Goal: Task Accomplishment & Management: Use online tool/utility

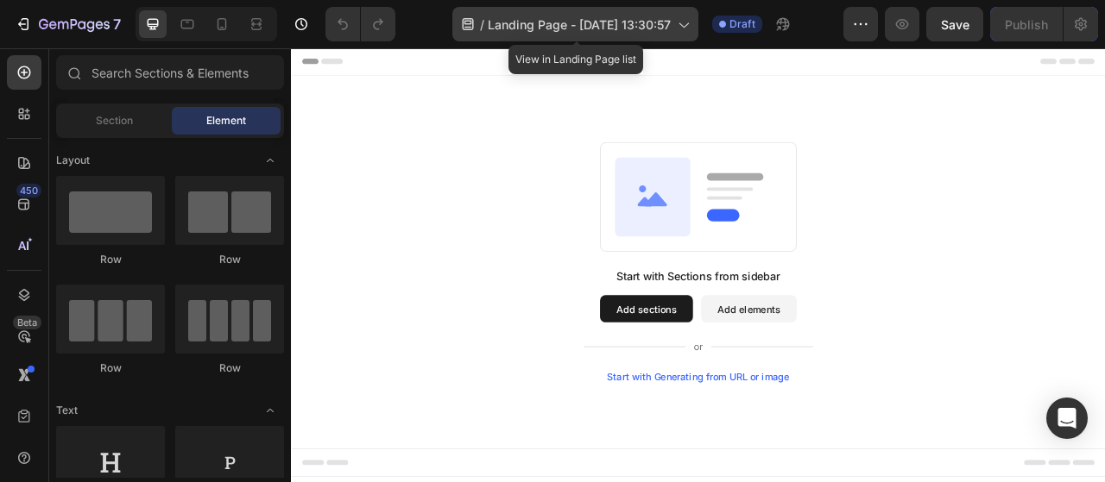
click at [655, 11] on div "/ Landing Page - [DATE] 13:30:57" at bounding box center [575, 24] width 246 height 35
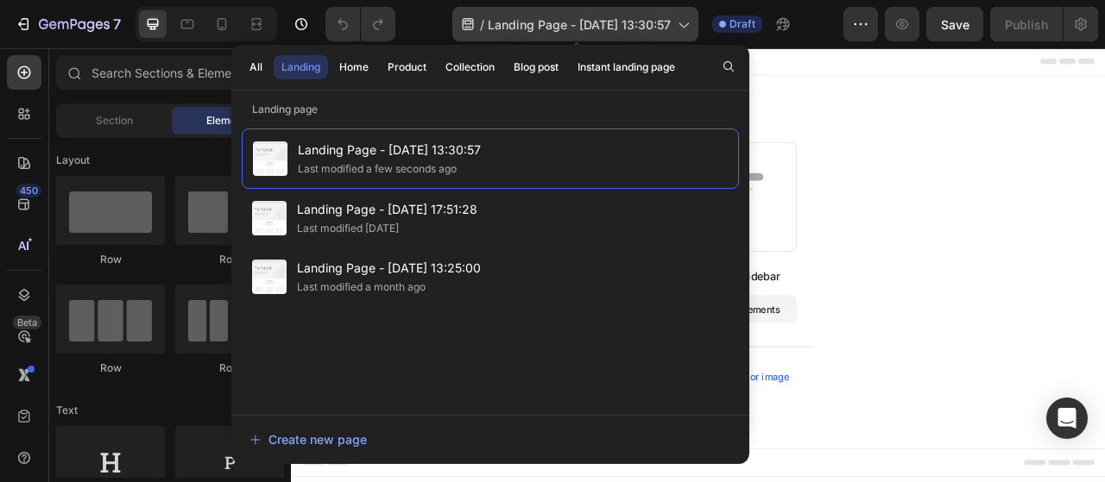
click at [655, 11] on div "/ Landing Page - [DATE] 13:30:57" at bounding box center [575, 24] width 246 height 35
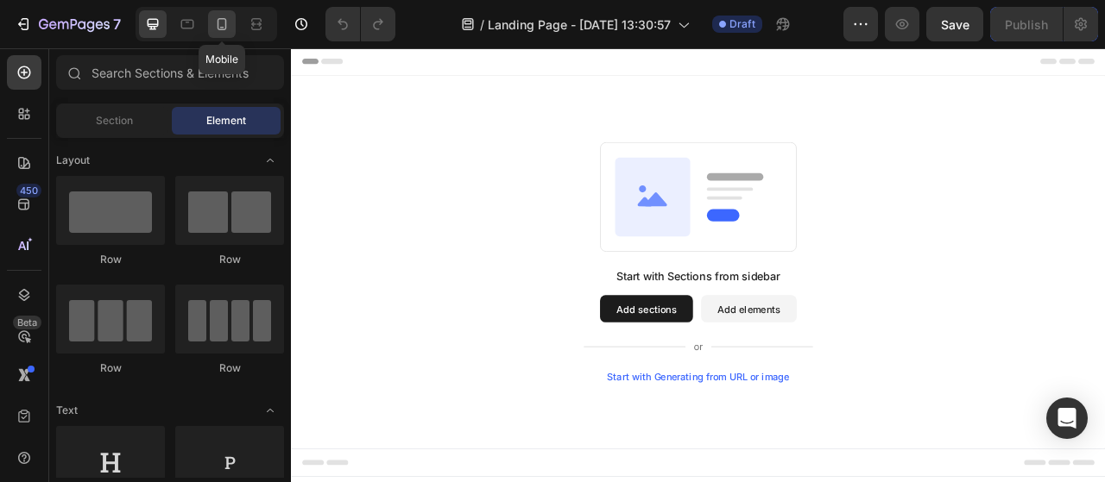
click at [228, 20] on icon at bounding box center [221, 24] width 17 height 17
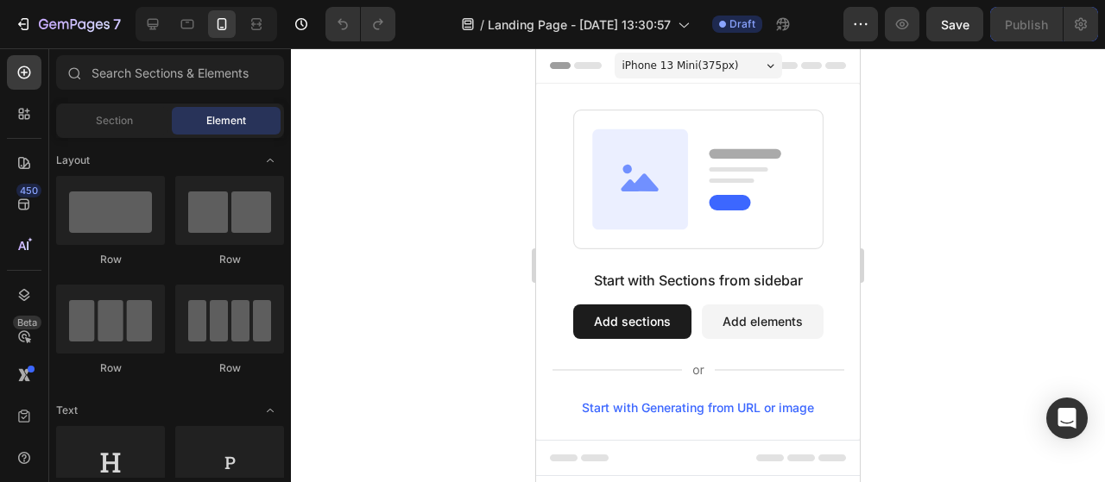
click at [878, 167] on div at bounding box center [698, 265] width 814 height 434
click at [868, 33] on button "button" at bounding box center [860, 24] width 35 height 35
click at [942, 287] on div at bounding box center [698, 265] width 814 height 434
click at [906, 173] on div at bounding box center [698, 265] width 814 height 434
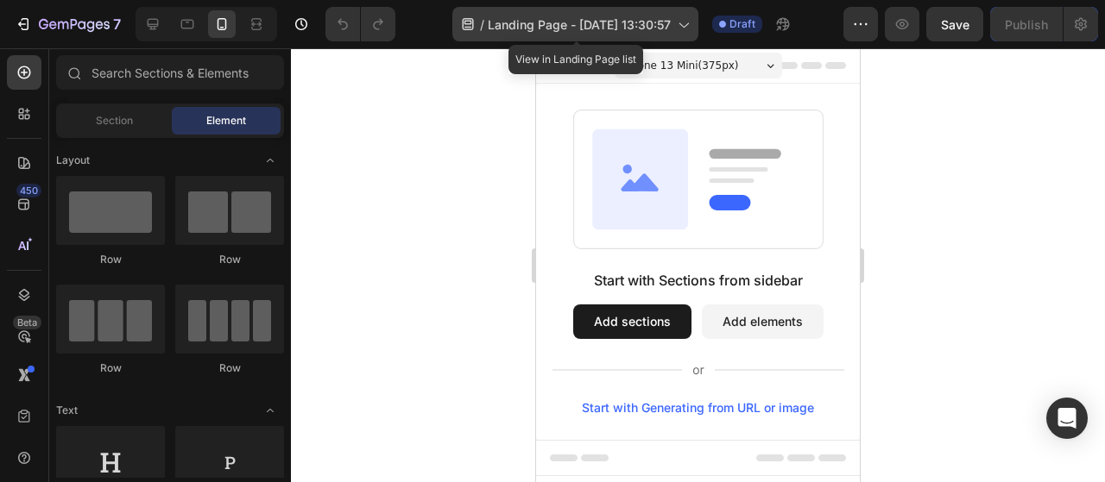
click at [685, 28] on icon at bounding box center [682, 24] width 17 height 17
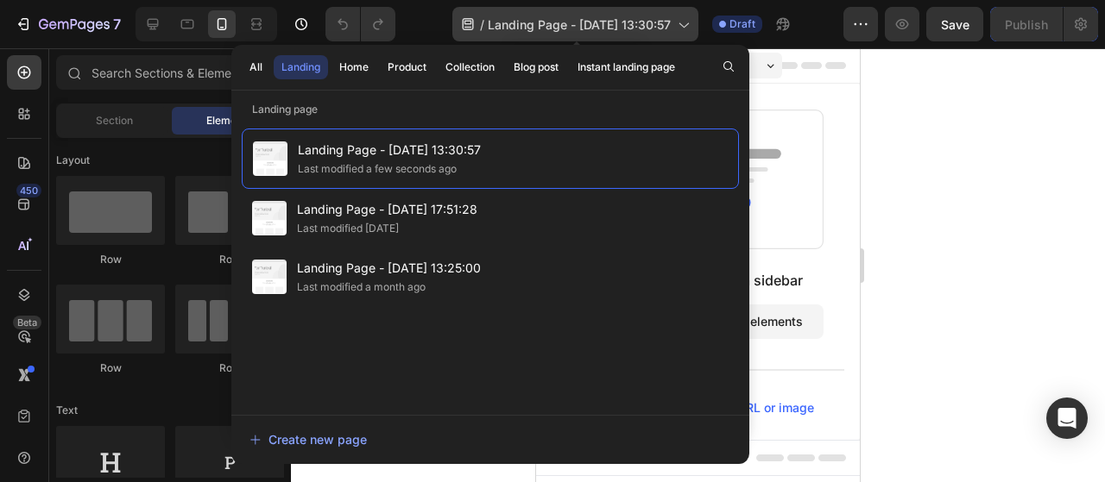
click at [685, 28] on icon at bounding box center [682, 24] width 17 height 17
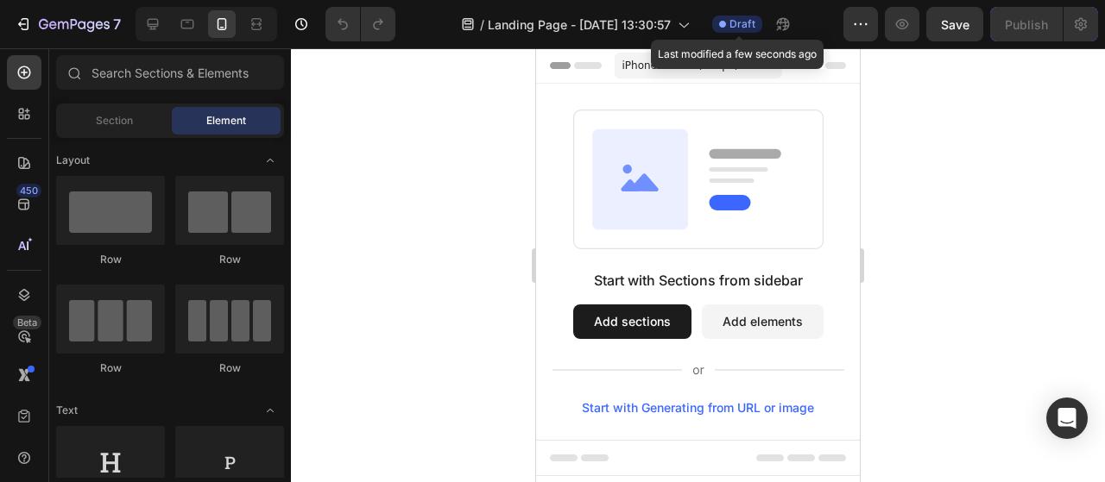
click at [747, 32] on div "Draft" at bounding box center [737, 24] width 50 height 17
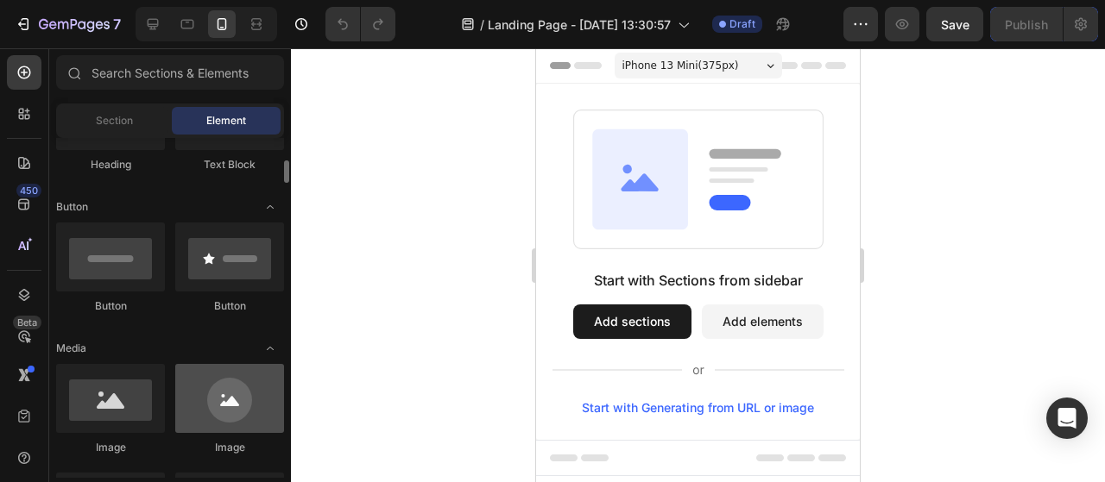
scroll to position [518, 0]
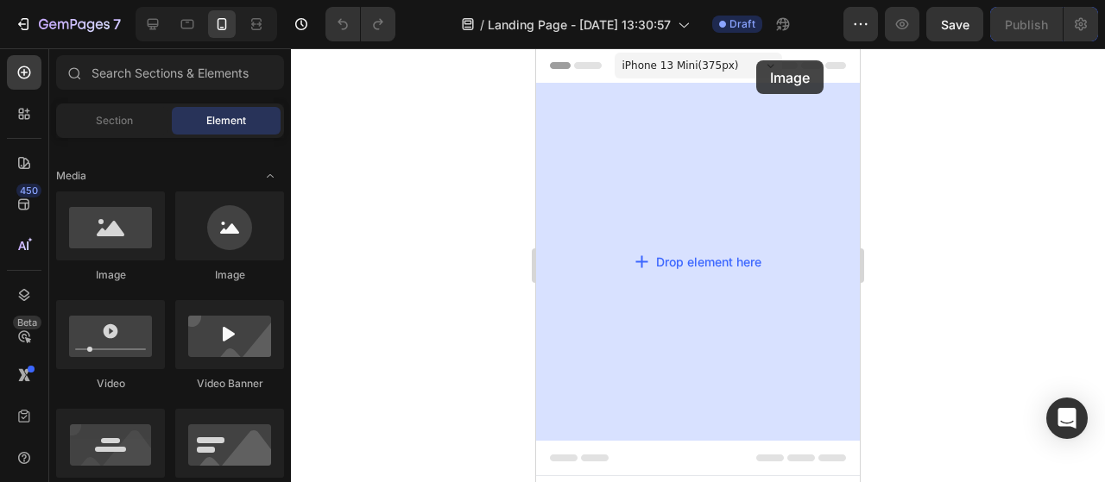
drag, startPoint x: 654, startPoint y: 299, endPoint x: 756, endPoint y: 60, distance: 259.8
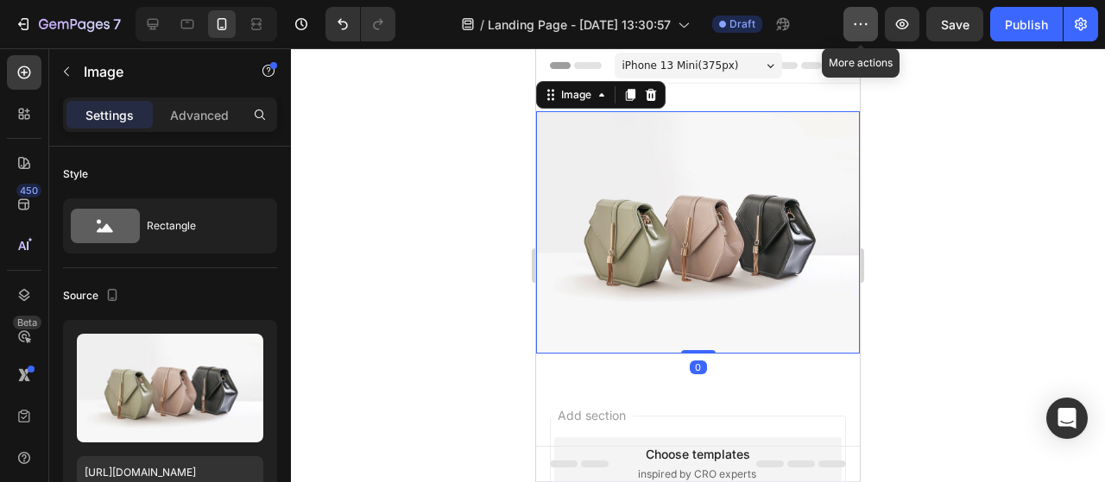
click at [851, 26] on button "button" at bounding box center [860, 24] width 35 height 35
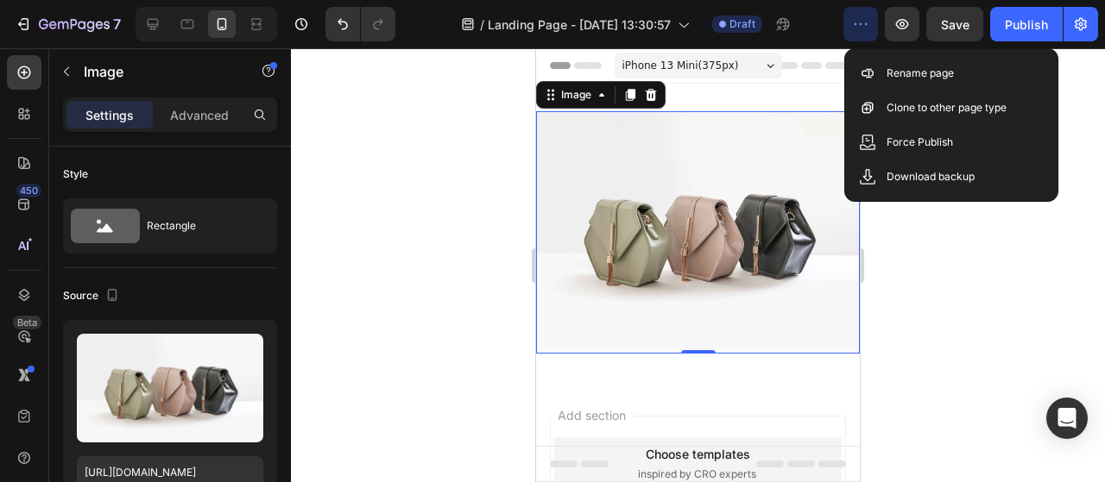
click at [851, 26] on button "button" at bounding box center [860, 24] width 35 height 35
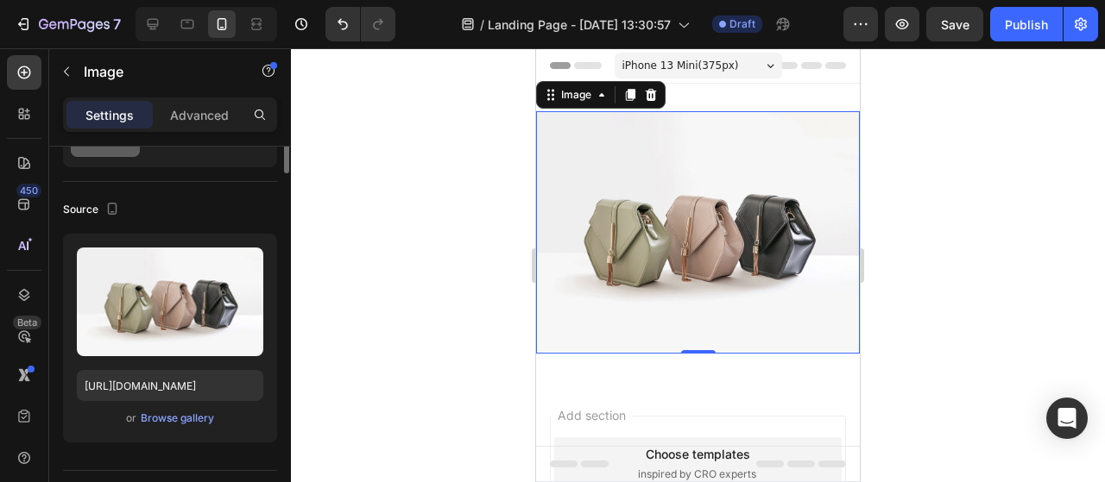
scroll to position [0, 0]
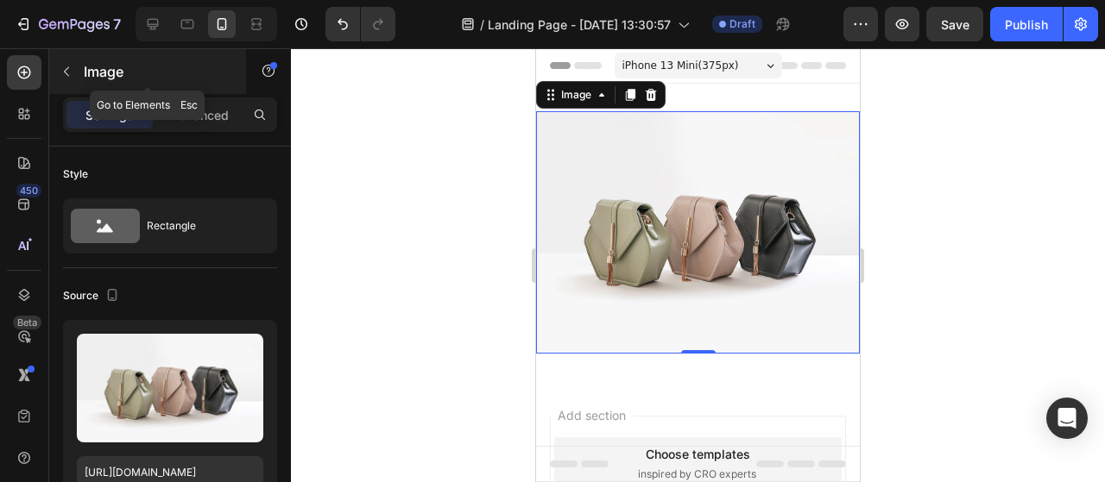
click at [57, 64] on button "button" at bounding box center [67, 72] width 28 height 28
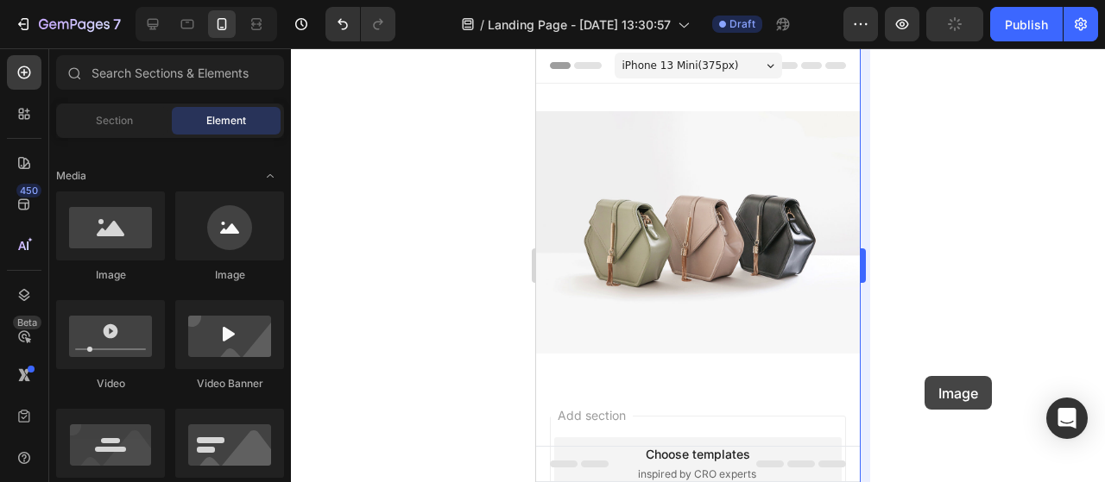
scroll to position [20, 0]
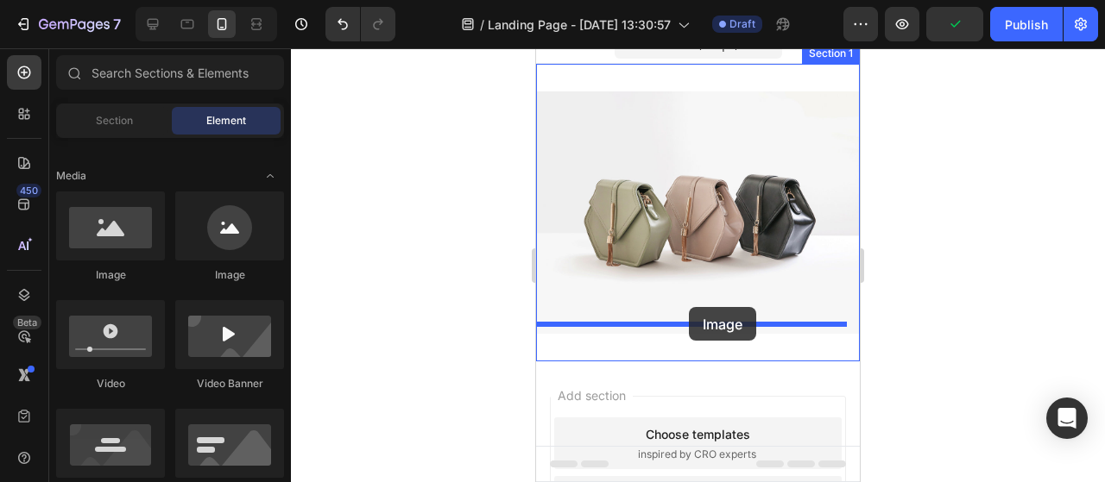
drag, startPoint x: 651, startPoint y: 275, endPoint x: 689, endPoint y: 307, distance: 49.6
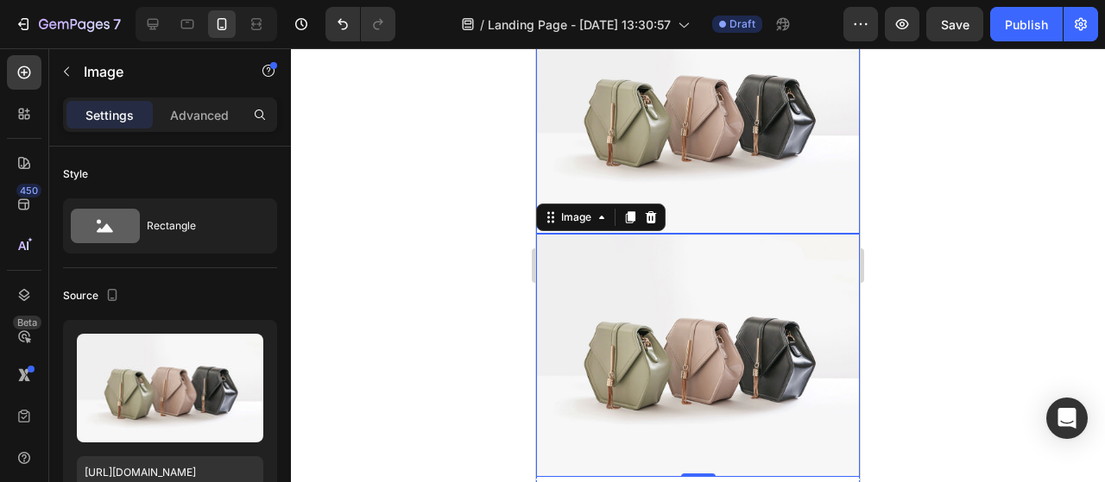
scroll to position [279, 0]
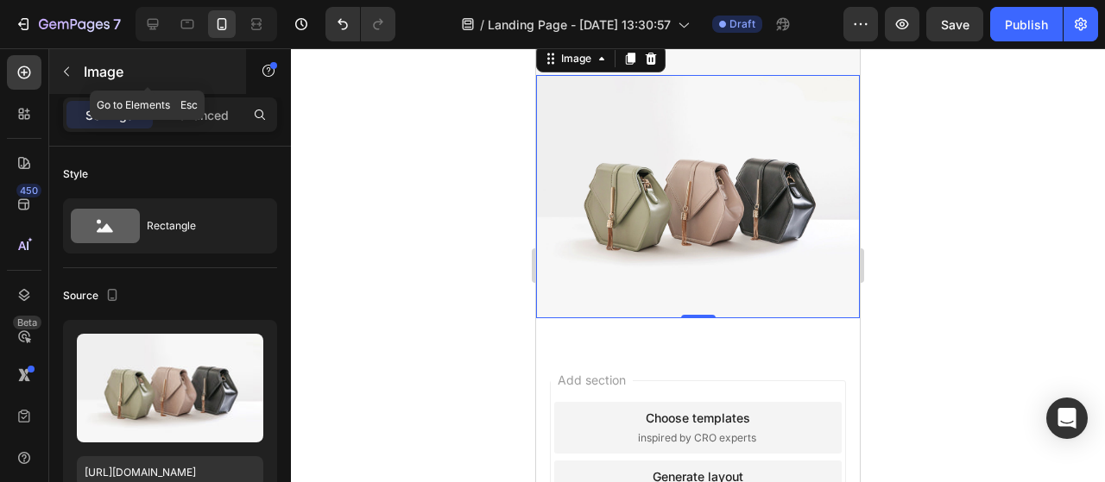
click at [63, 60] on button "button" at bounding box center [67, 72] width 28 height 28
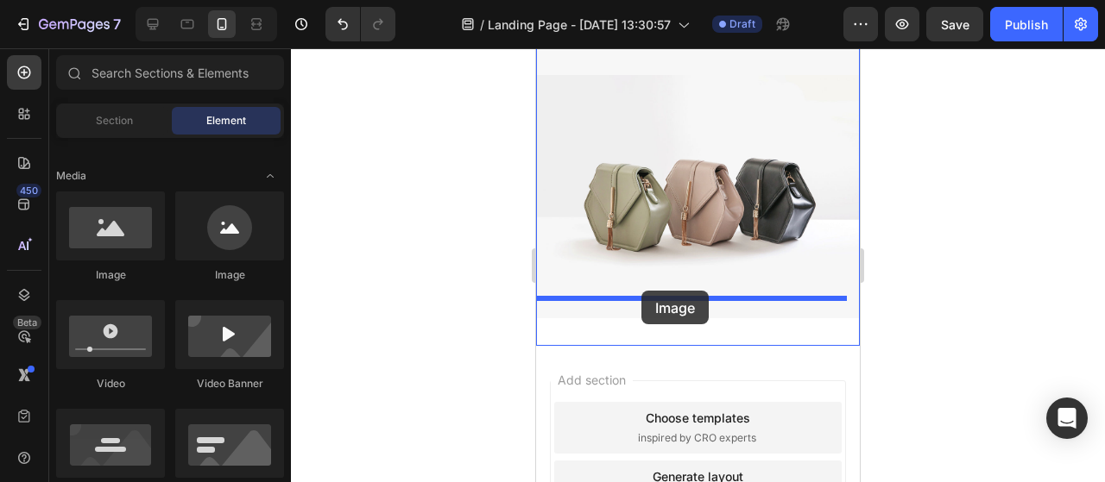
drag, startPoint x: 664, startPoint y: 268, endPoint x: 641, endPoint y: 291, distance: 32.3
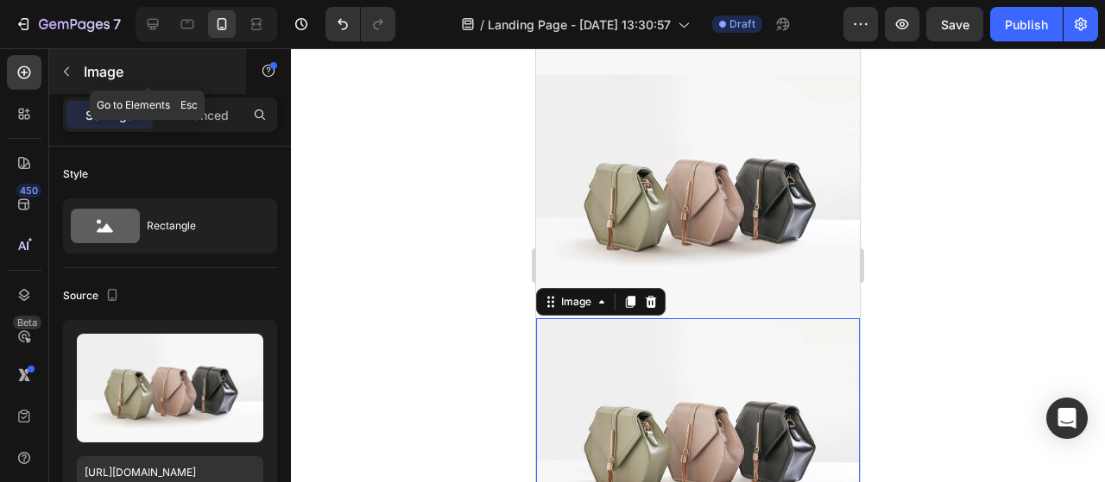
click at [61, 72] on icon "button" at bounding box center [67, 72] width 14 height 14
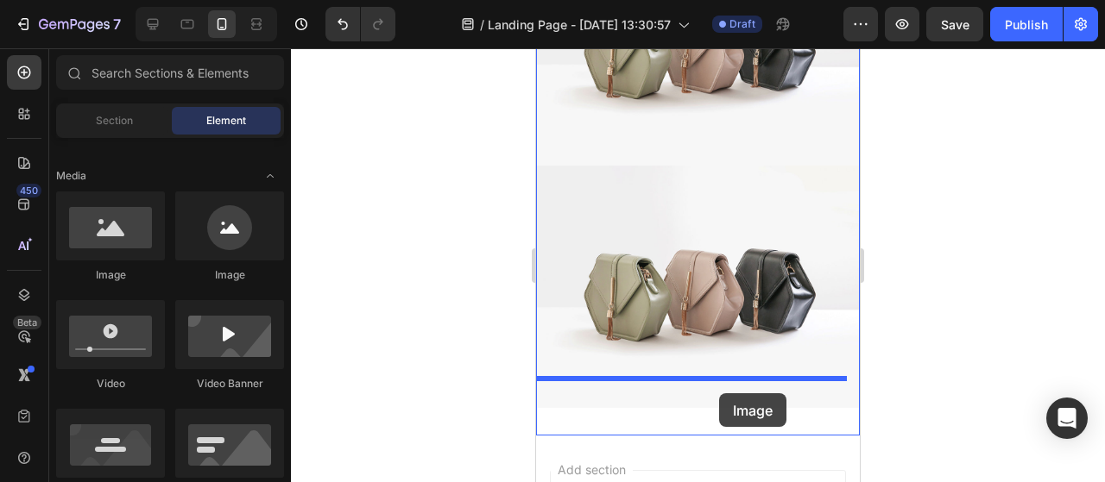
scroll to position [451, 0]
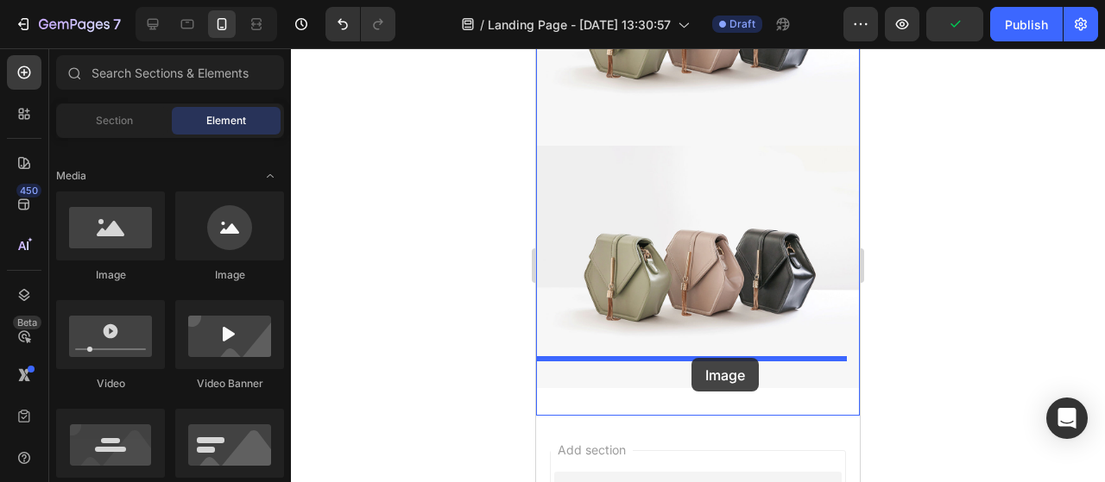
drag, startPoint x: 657, startPoint y: 254, endPoint x: 691, endPoint y: 362, distance: 113.3
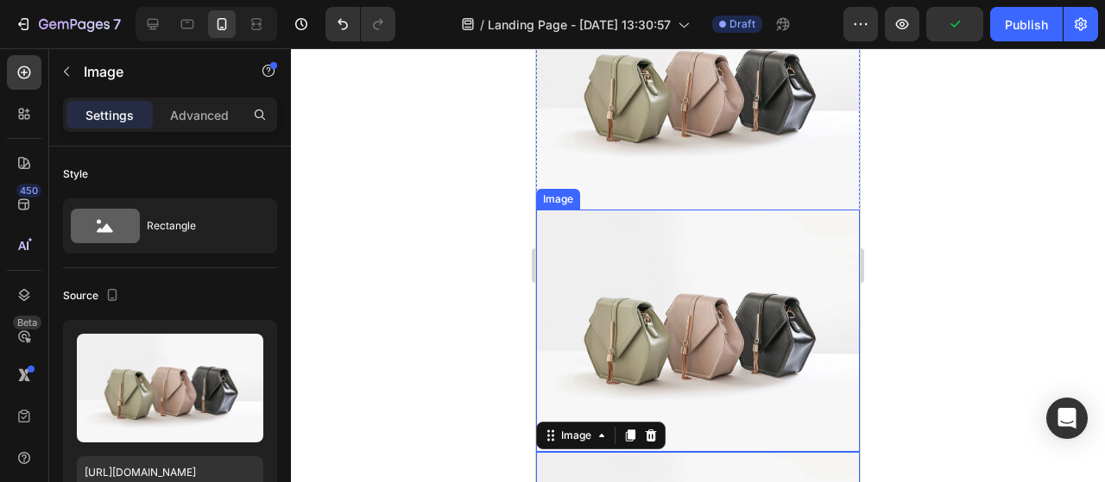
scroll to position [192, 0]
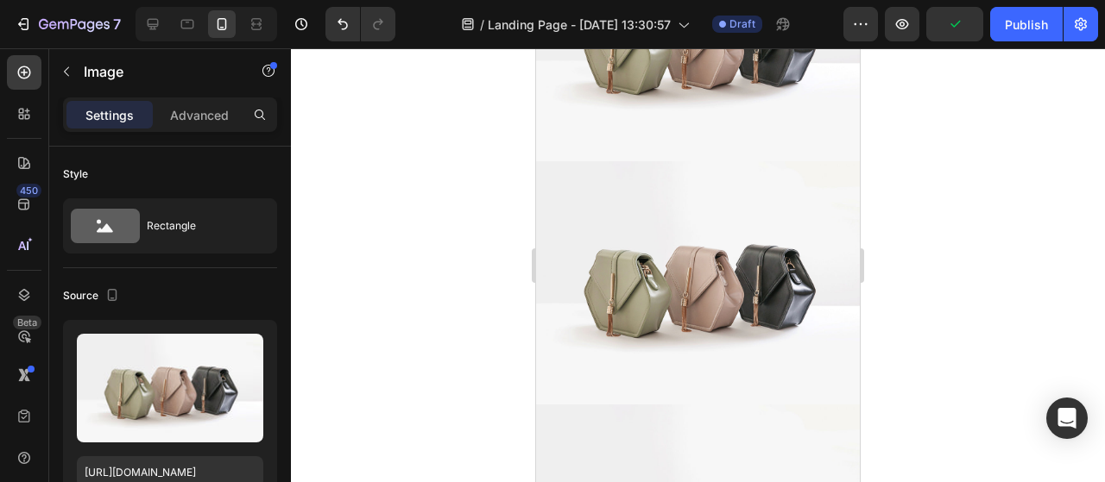
click at [1078, 253] on div at bounding box center [698, 265] width 814 height 434
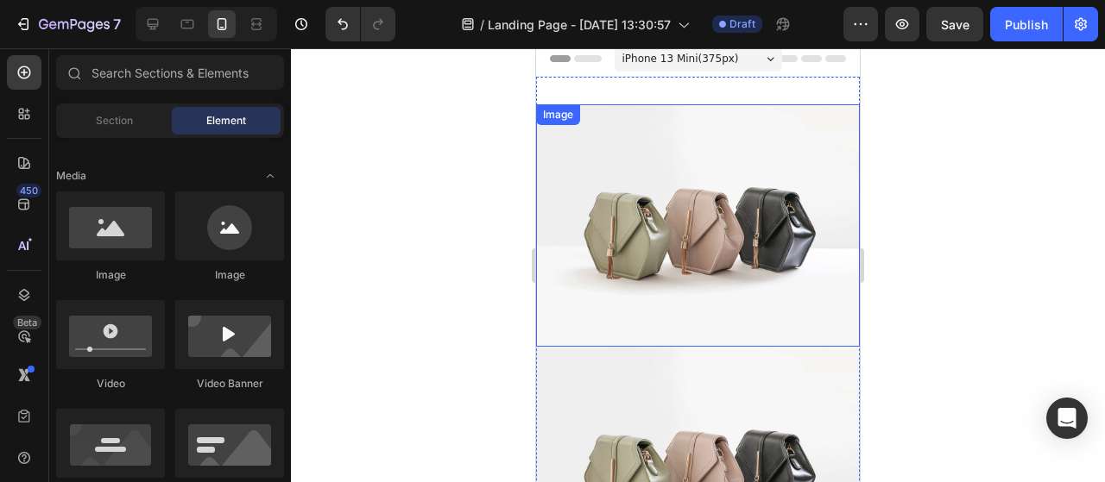
scroll to position [0, 0]
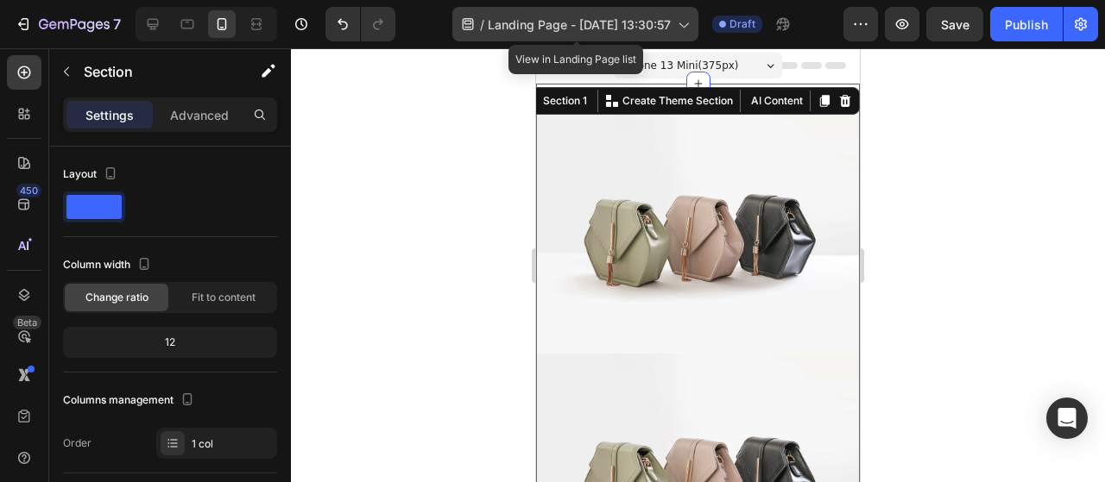
click at [588, 20] on span "Landing Page - [DATE] 13:30:57" at bounding box center [579, 25] width 183 height 18
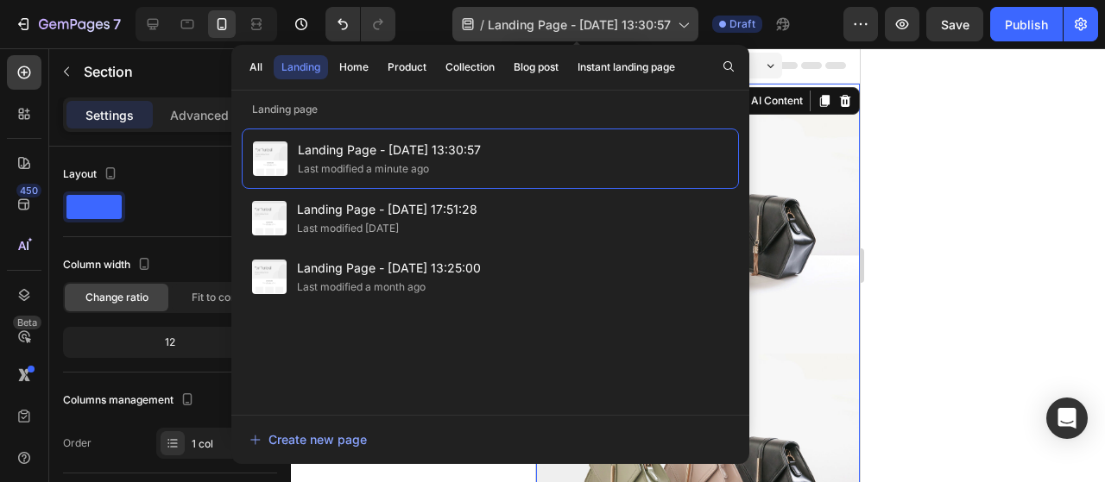
click at [582, 20] on span "Landing Page - [DATE] 13:30:57" at bounding box center [579, 25] width 183 height 18
